Goal: Communication & Community: Ask a question

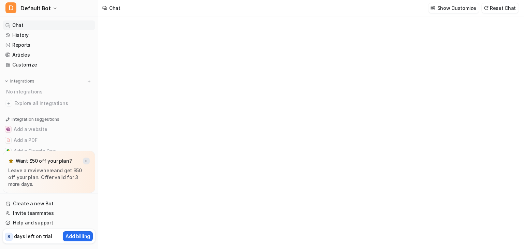
click at [86, 162] on img at bounding box center [86, 161] width 4 height 4
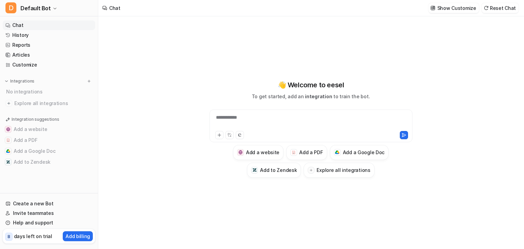
type textarea "**********"
drag, startPoint x: 235, startPoint y: 130, endPoint x: 216, endPoint y: 135, distance: 19.2
click at [216, 135] on div at bounding box center [311, 135] width 200 height 10
click at [216, 135] on button at bounding box center [219, 135] width 8 height 8
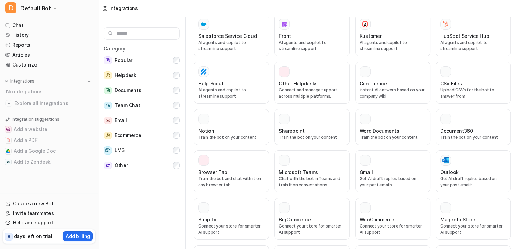
scroll to position [195, 0]
click at [150, 94] on button "Documents" at bounding box center [142, 91] width 76 height 14
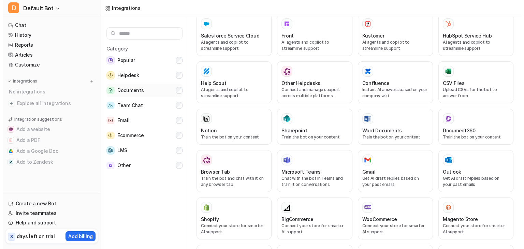
scroll to position [0, 0]
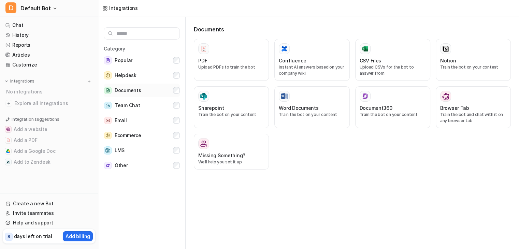
click at [154, 93] on button "Documents" at bounding box center [142, 91] width 76 height 14
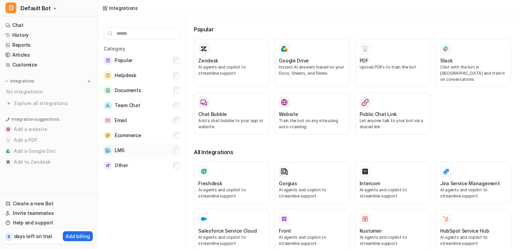
click at [147, 145] on button "LMS" at bounding box center [142, 151] width 76 height 14
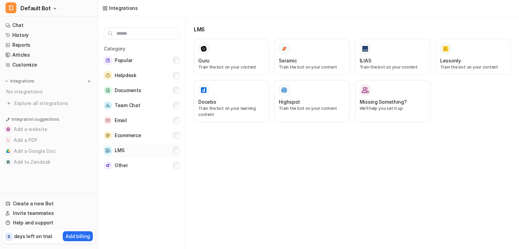
click at [150, 153] on button "LMS" at bounding box center [142, 151] width 76 height 14
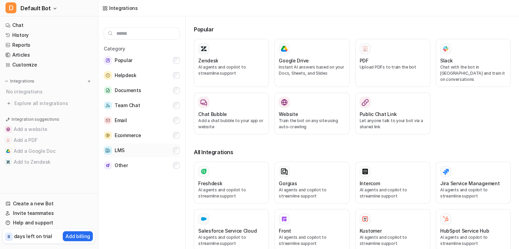
click at [150, 153] on button "LMS" at bounding box center [142, 151] width 76 height 14
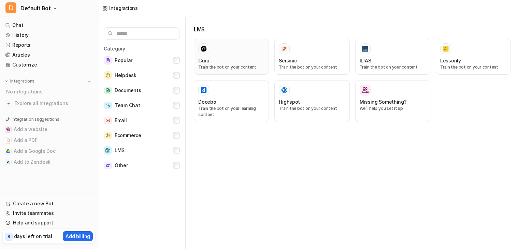
click at [225, 61] on div "Guru" at bounding box center [231, 60] width 66 height 7
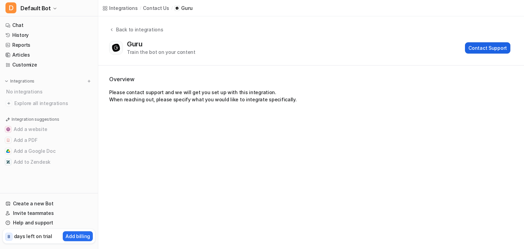
drag, startPoint x: 477, startPoint y: 37, endPoint x: 479, endPoint y: 44, distance: 7.5
click at [479, 44] on div "Back to integrations Guru Train the bot on your content Contact Support" at bounding box center [311, 41] width 426 height 30
click at [475, 47] on button "Contact Support" at bounding box center [487, 47] width 45 height 11
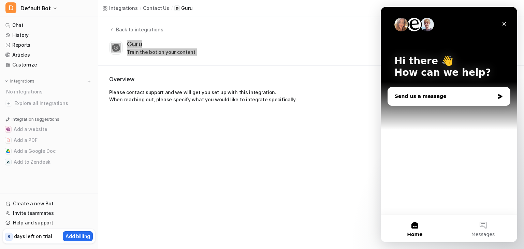
click at [450, 93] on div "Send us a message" at bounding box center [445, 96] width 100 height 7
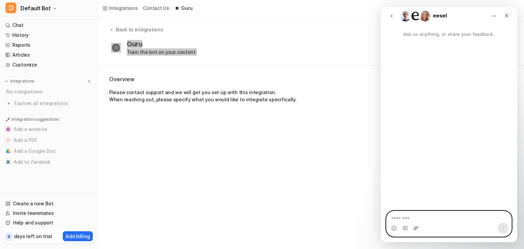
click at [415, 225] on icon "Upload attachment" at bounding box center [415, 227] width 5 height 5
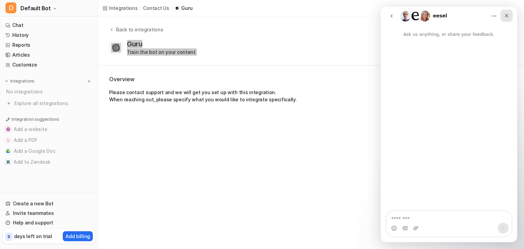
click at [507, 16] on icon "Close" at bounding box center [506, 15] width 5 height 5
